Goal: Obtain resource: Obtain resource

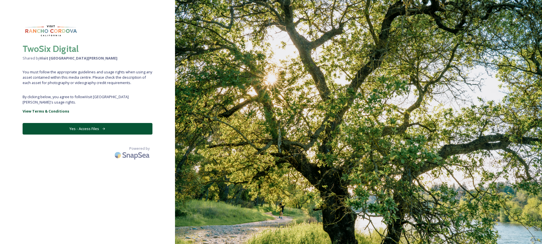
click at [91, 125] on button "Yes - Access Files" at bounding box center [88, 129] width 130 height 12
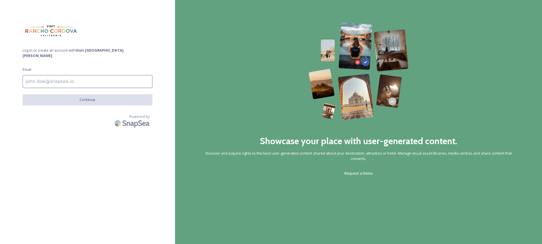
click at [78, 75] on input at bounding box center [88, 81] width 130 height 13
type input "[EMAIL_ADDRESS][DOMAIN_NAME]"
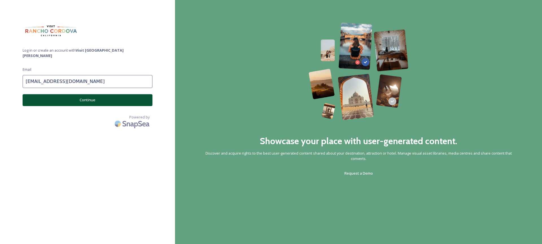
click at [86, 94] on button "Continue" at bounding box center [88, 100] width 130 height 12
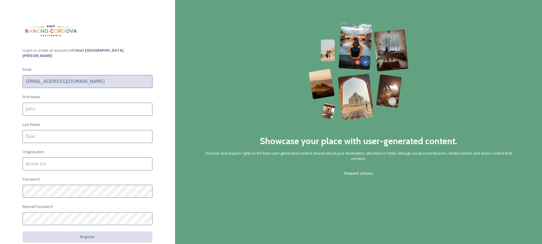
click at [49, 103] on input at bounding box center [88, 109] width 130 height 13
type input "[GEOGRAPHIC_DATA]"
type input "[PERSON_NAME]"
click at [45, 161] on input at bounding box center [88, 164] width 130 height 13
type input "TwoSix Digital"
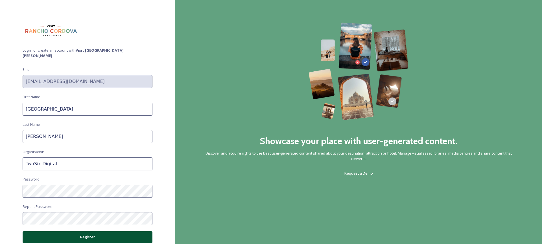
click at [63, 231] on button "Register" at bounding box center [88, 237] width 130 height 12
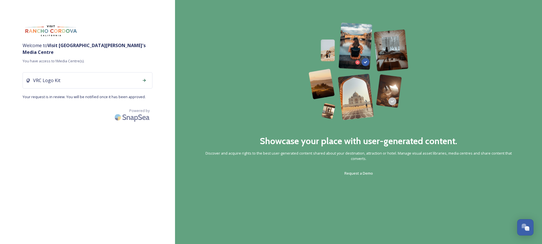
click at [122, 79] on div "VRC Logo Kit" at bounding box center [88, 80] width 130 height 16
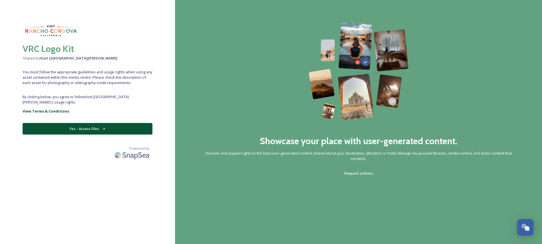
click at [65, 124] on button "Yes - Access Files" at bounding box center [88, 129] width 130 height 12
